Goal: Find specific page/section: Find specific page/section

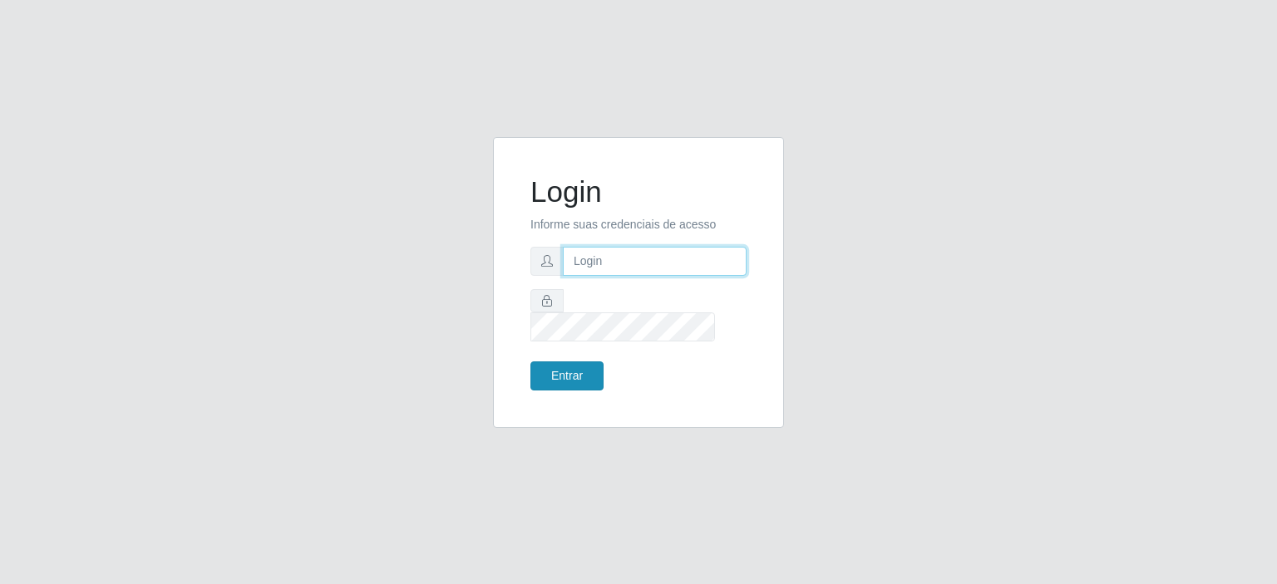
type input "[EMAIL_ADDRESS][DOMAIN_NAME]"
click at [584, 365] on button "Entrar" at bounding box center [566, 376] width 73 height 29
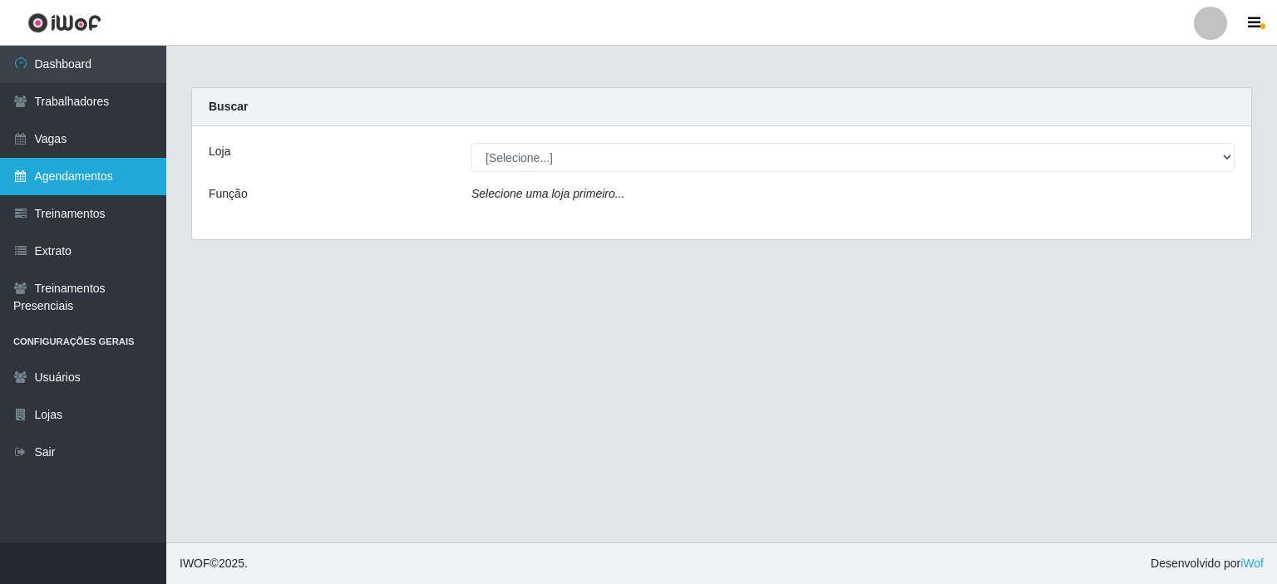
click at [67, 179] on link "Agendamentos" at bounding box center [83, 176] width 166 height 37
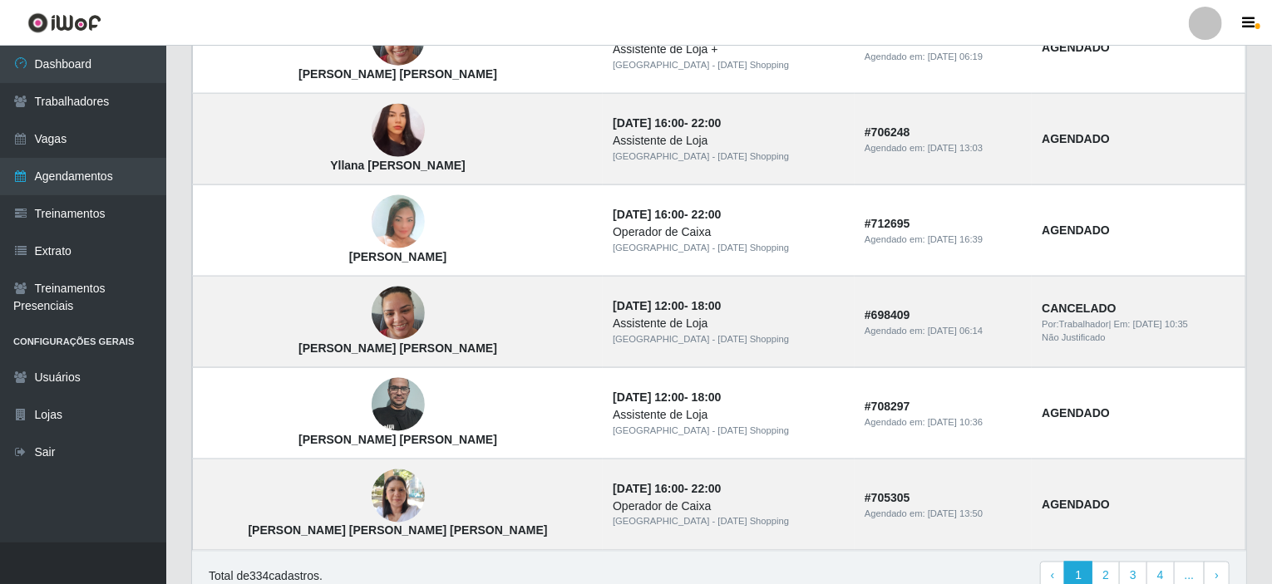
scroll to position [1146, 0]
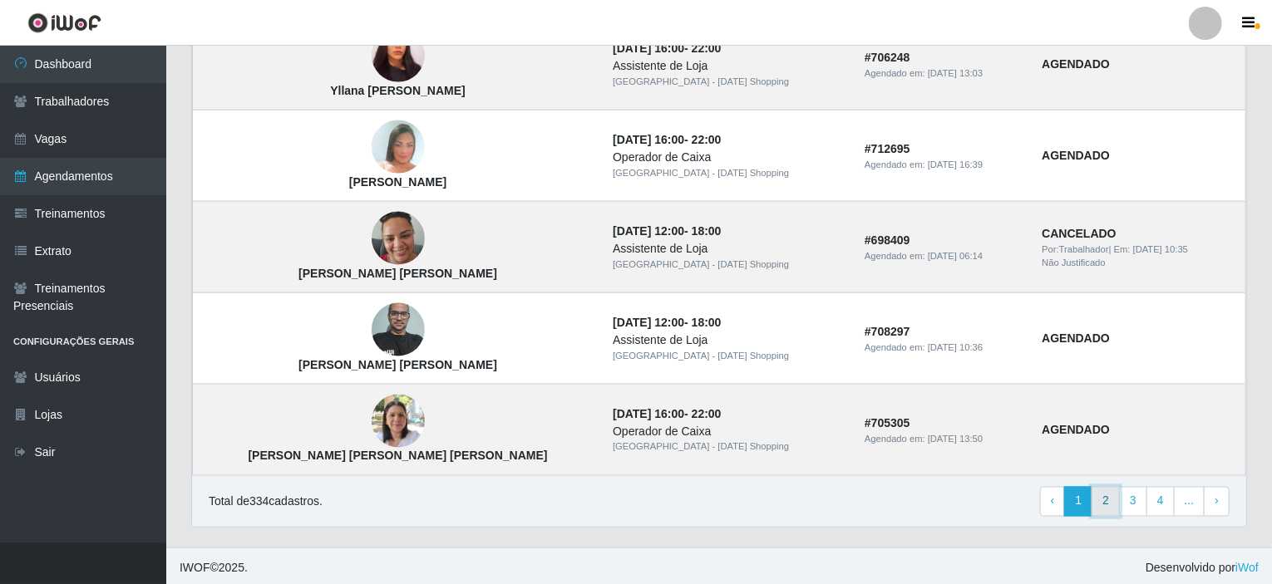
click at [1114, 508] on link "2" at bounding box center [1106, 502] width 28 height 30
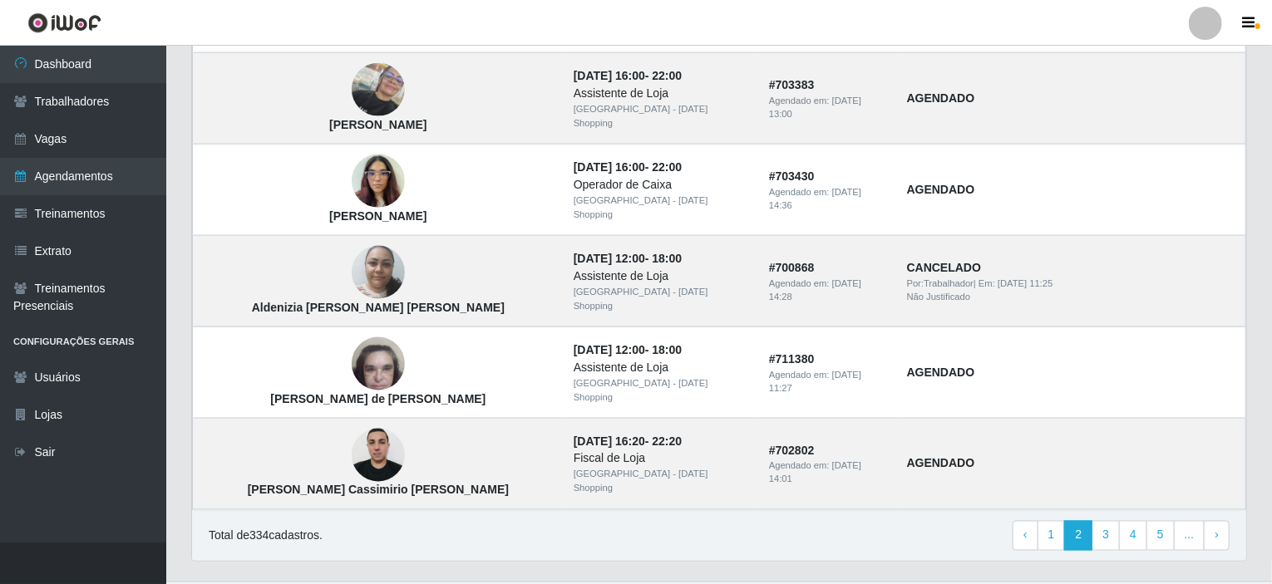
scroll to position [1146, 0]
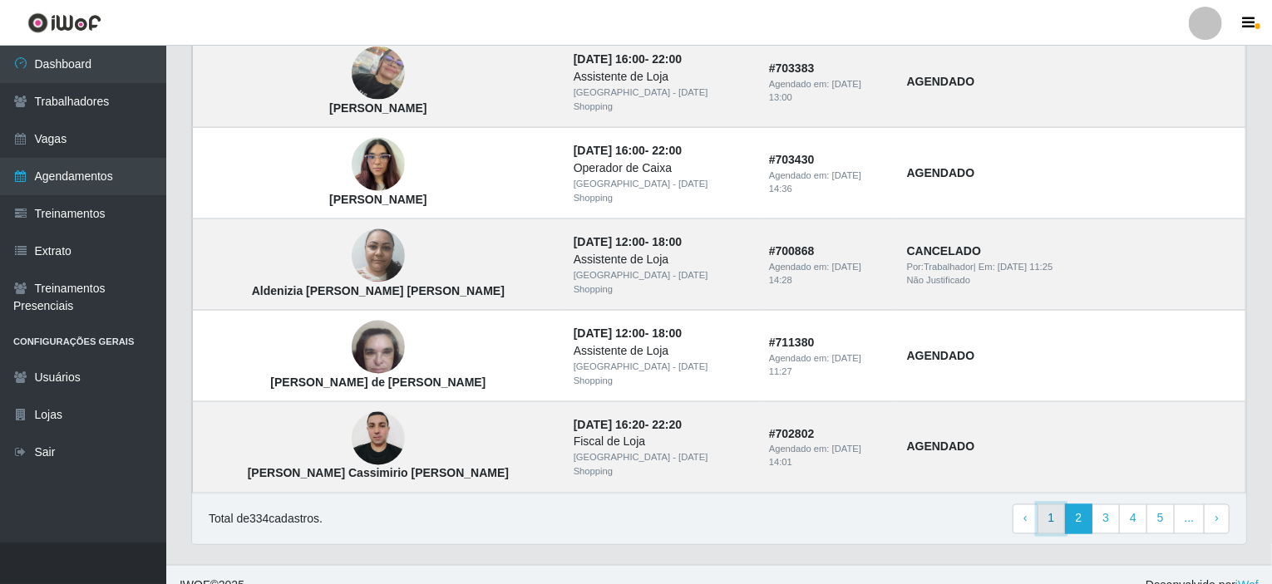
click at [1058, 505] on link "1" at bounding box center [1052, 520] width 28 height 30
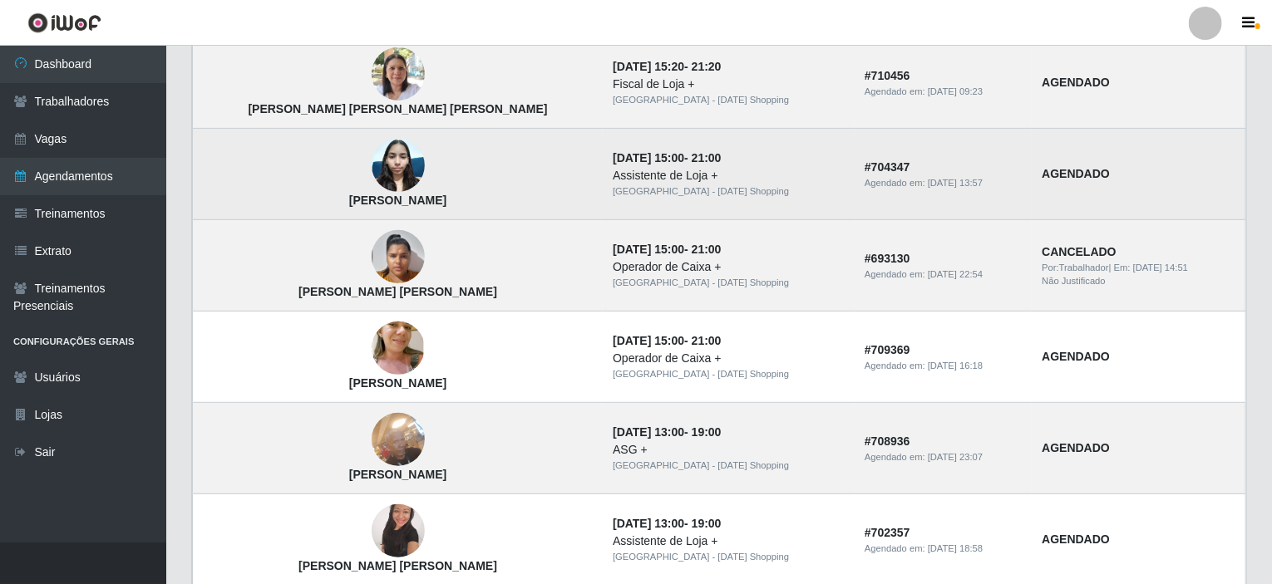
scroll to position [249, 0]
